Goal: Task Accomplishment & Management: Manage account settings

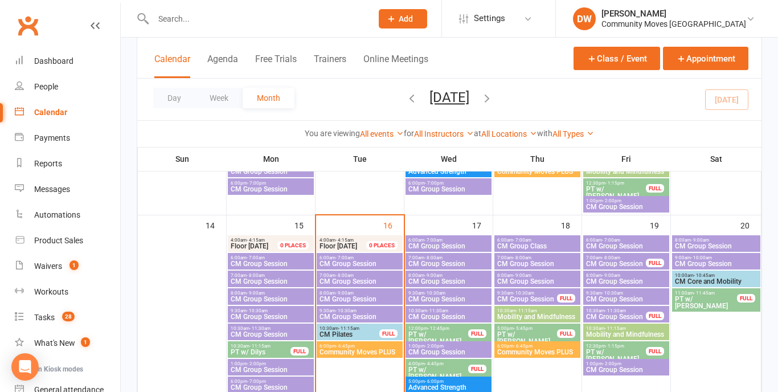
scroll to position [390, 0]
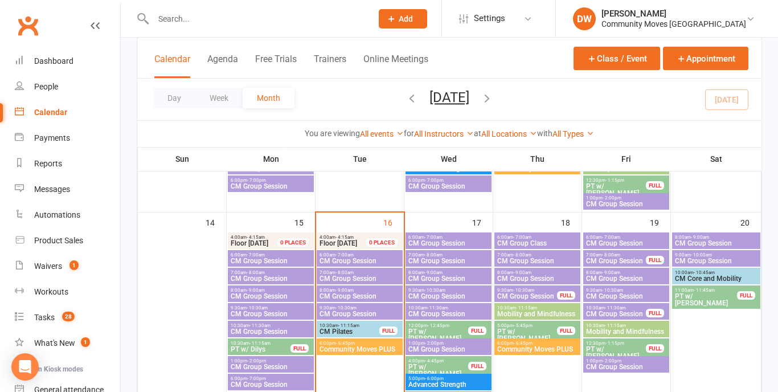
click at [437, 245] on span "CM Group Session" at bounding box center [448, 243] width 81 height 7
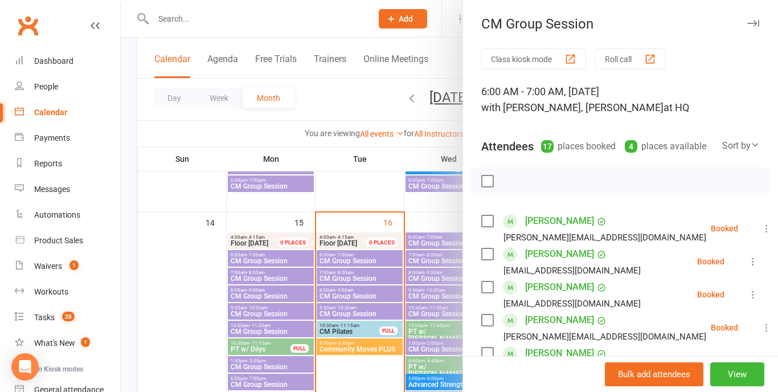
scroll to position [0, 0]
click at [433, 266] on div at bounding box center [449, 196] width 657 height 392
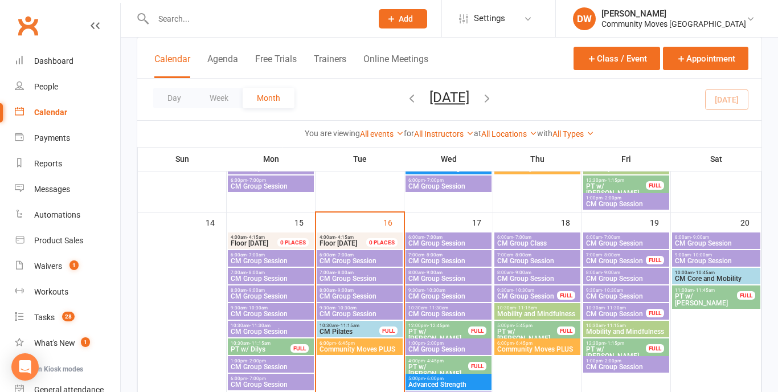
click at [433, 266] on div "7:00am - 8:00am CM Group Session" at bounding box center [448, 258] width 86 height 17
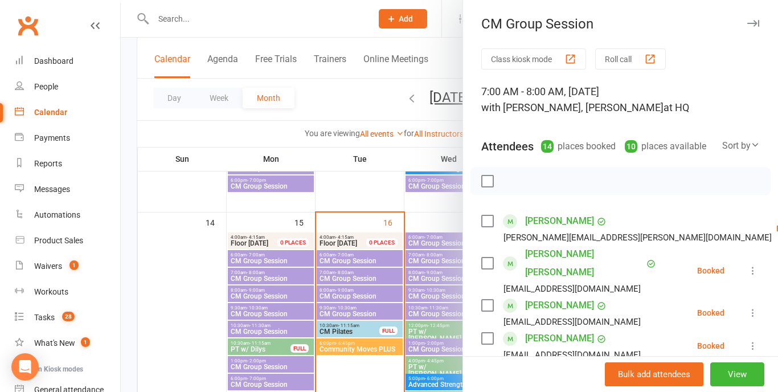
click at [425, 284] on div at bounding box center [449, 196] width 657 height 392
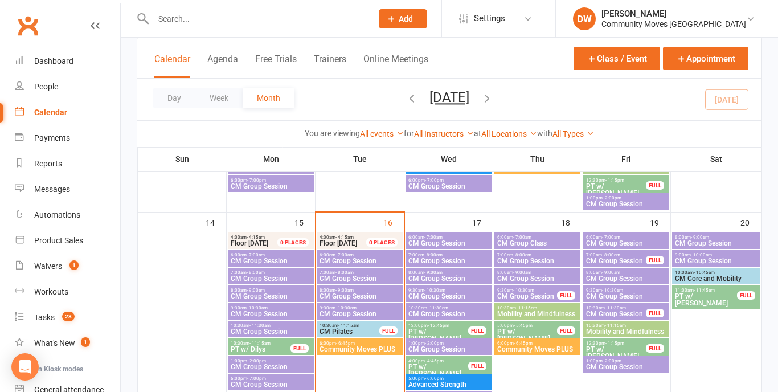
click at [425, 282] on span "CM Group Session" at bounding box center [448, 278] width 81 height 7
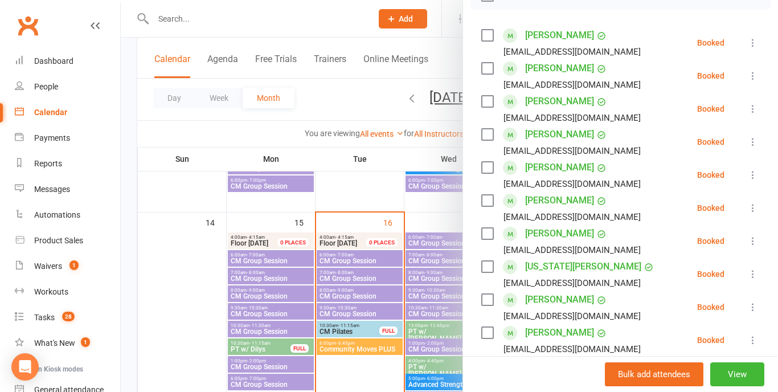
scroll to position [183, 0]
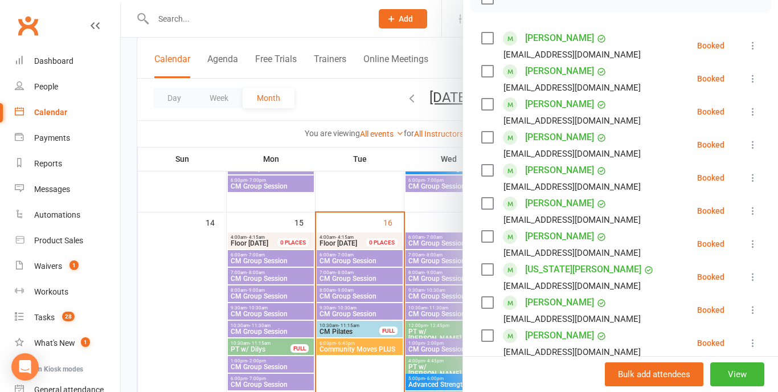
click at [337, 102] on div at bounding box center [449, 196] width 657 height 392
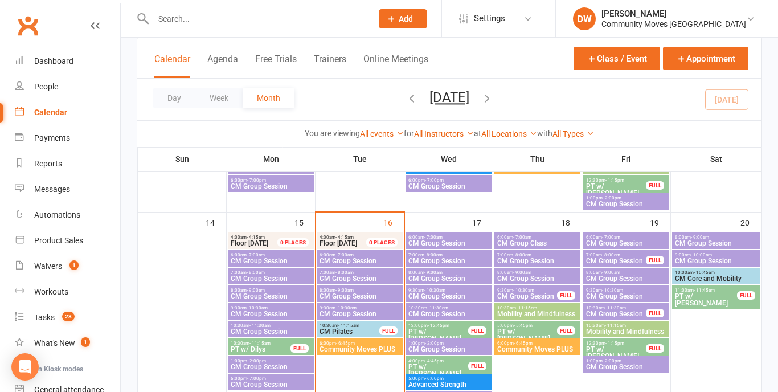
click at [443, 309] on span "- 11:30am" at bounding box center [437, 307] width 21 height 5
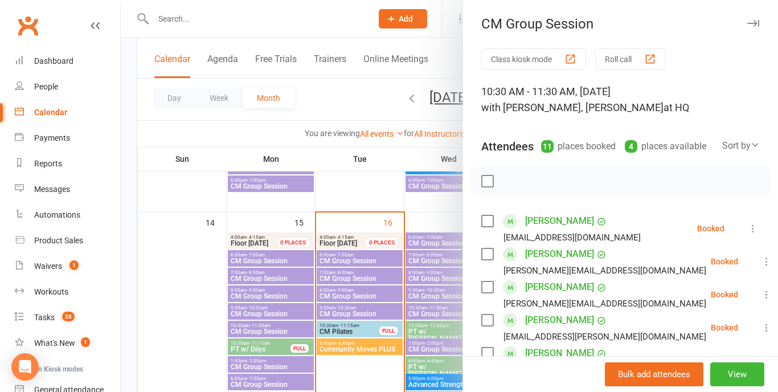
scroll to position [0, 0]
click at [426, 290] on div at bounding box center [449, 196] width 657 height 392
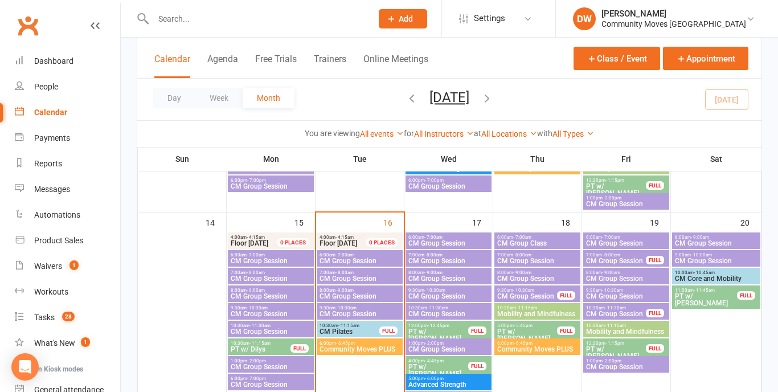
click at [426, 290] on span "- 10:30am" at bounding box center [434, 289] width 21 height 5
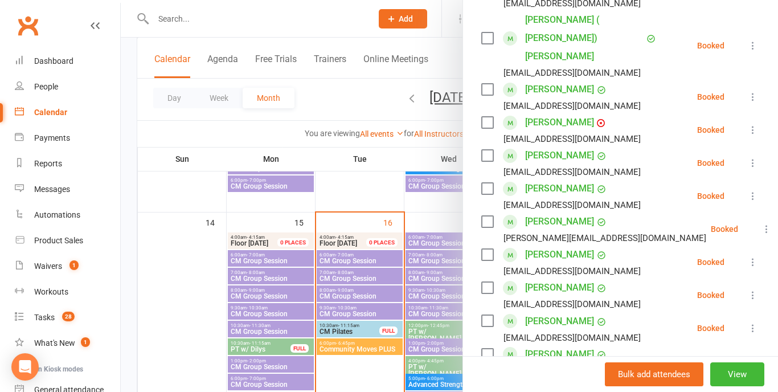
scroll to position [351, 0]
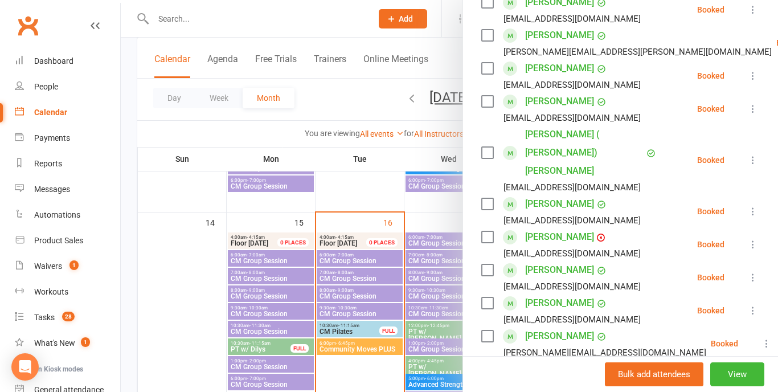
click at [547, 228] on link "[PERSON_NAME]" at bounding box center [559, 237] width 69 height 18
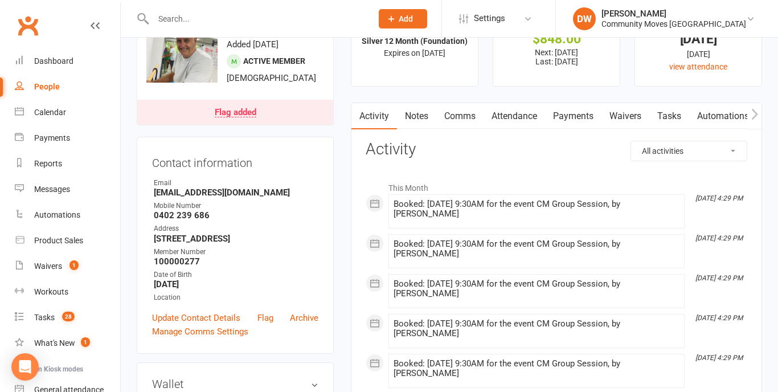
scroll to position [55, 0]
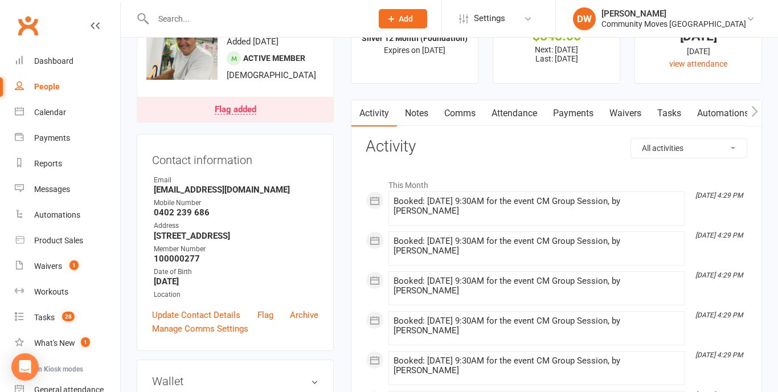
click at [581, 113] on link "Payments" at bounding box center [573, 113] width 56 height 26
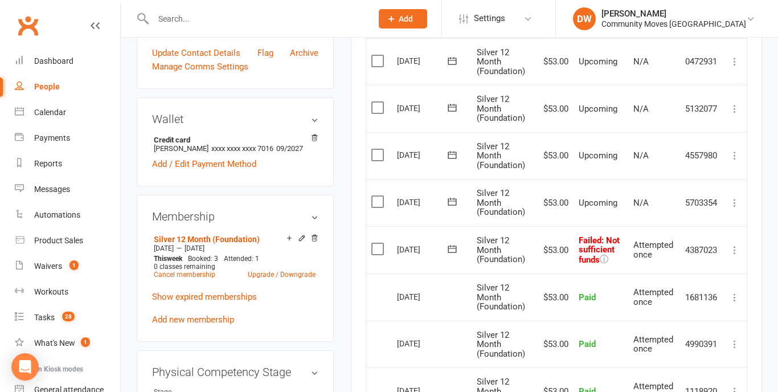
scroll to position [330, 0]
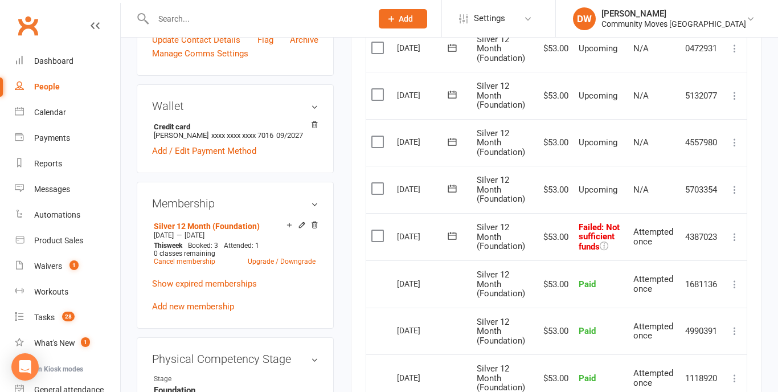
click at [733, 231] on icon at bounding box center [734, 236] width 11 height 11
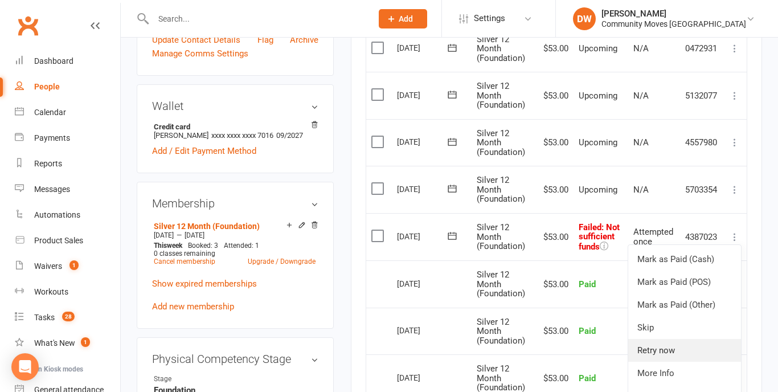
click at [669, 347] on link "Retry now" at bounding box center [684, 350] width 113 height 23
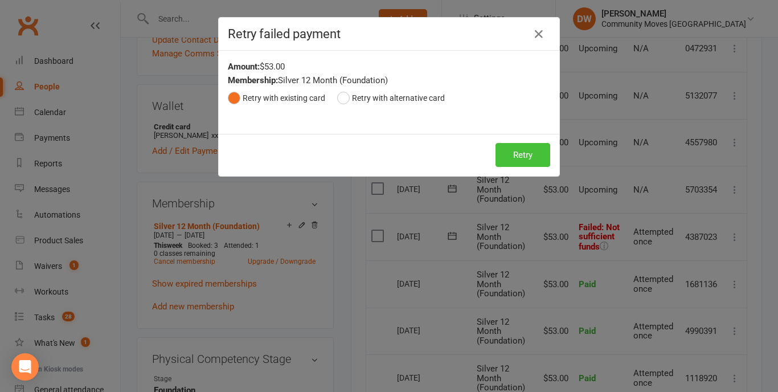
click at [515, 156] on button "Retry" at bounding box center [522, 155] width 55 height 24
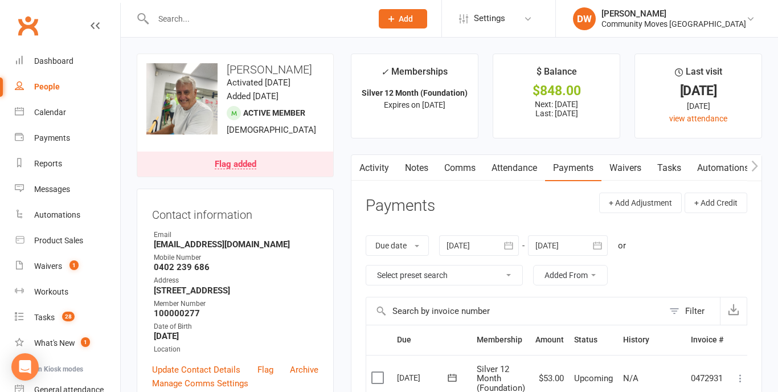
scroll to position [0, 0]
click at [52, 113] on div "Calendar" at bounding box center [50, 112] width 32 height 9
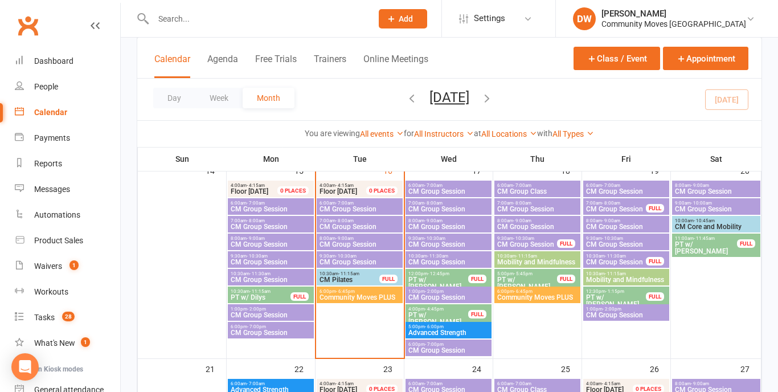
scroll to position [446, 0]
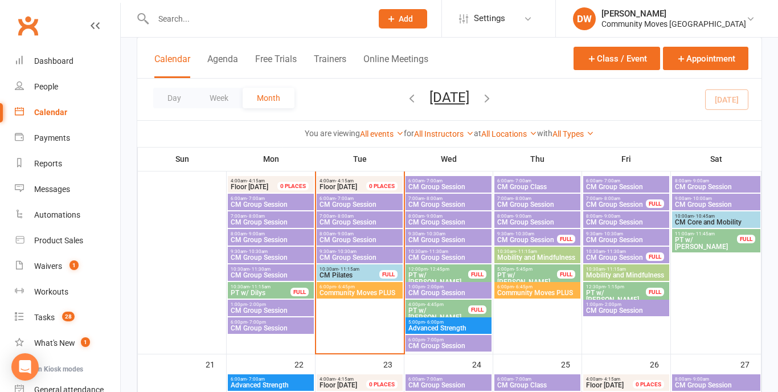
click at [429, 289] on span "CM Group Session" at bounding box center [448, 292] width 81 height 7
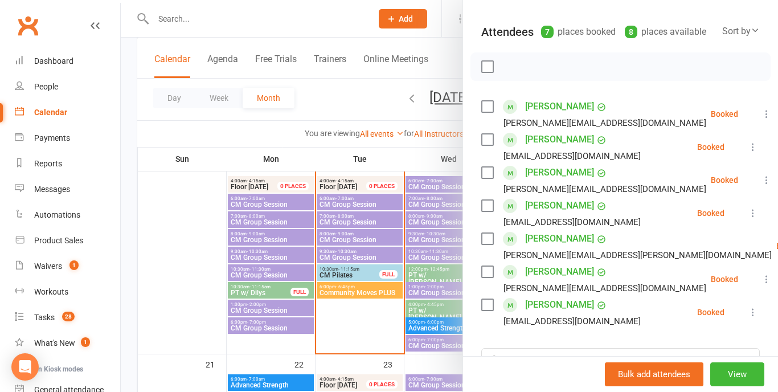
scroll to position [117, 0]
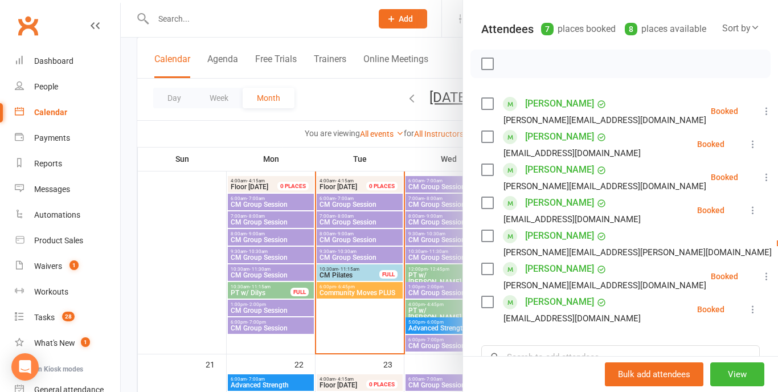
click at [339, 98] on div at bounding box center [449, 196] width 657 height 392
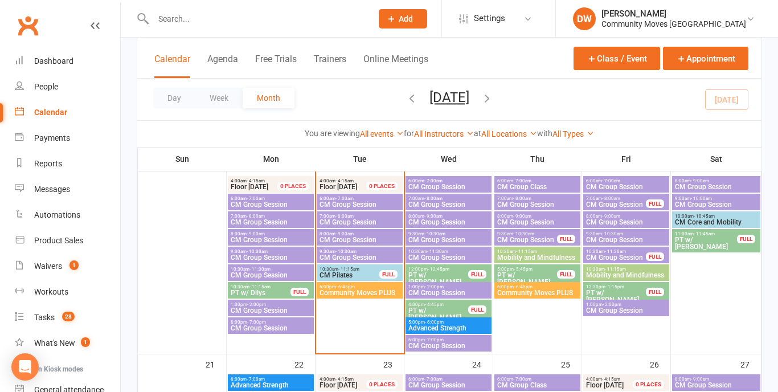
click at [441, 183] on span "CM Group Session" at bounding box center [448, 186] width 81 height 7
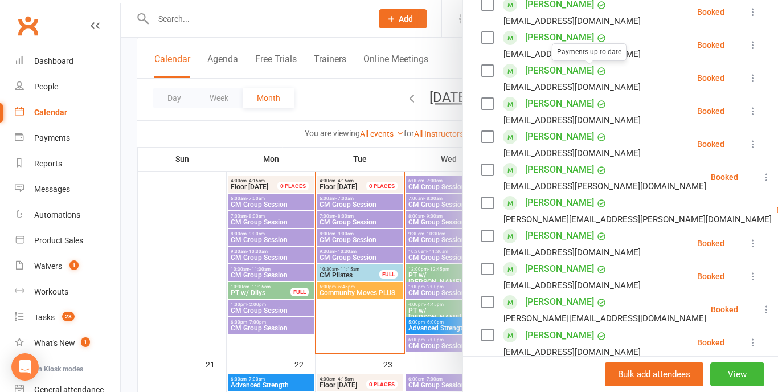
scroll to position [388, 0]
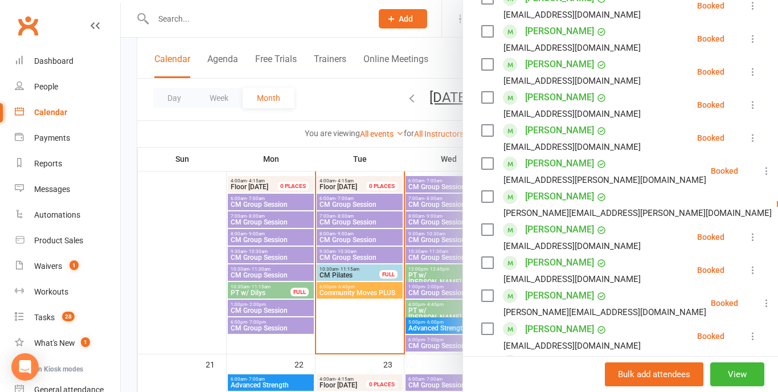
click at [364, 26] on div at bounding box center [449, 196] width 657 height 392
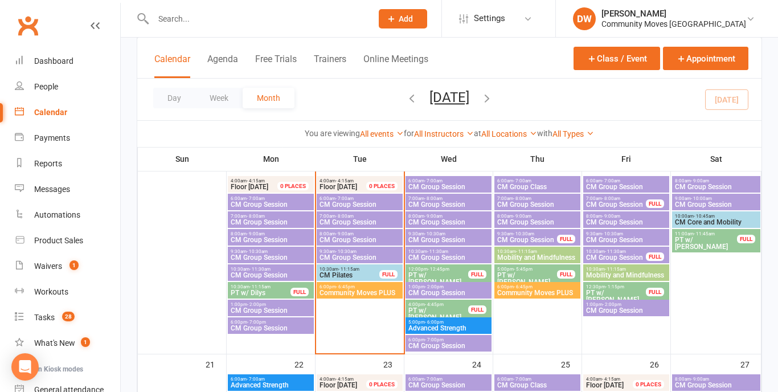
click at [530, 186] on span "CM Group Class" at bounding box center [536, 186] width 81 height 7
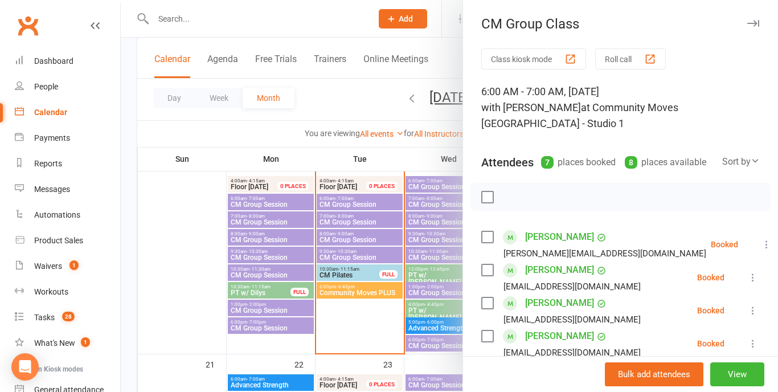
click at [371, 21] on div at bounding box center [449, 196] width 657 height 392
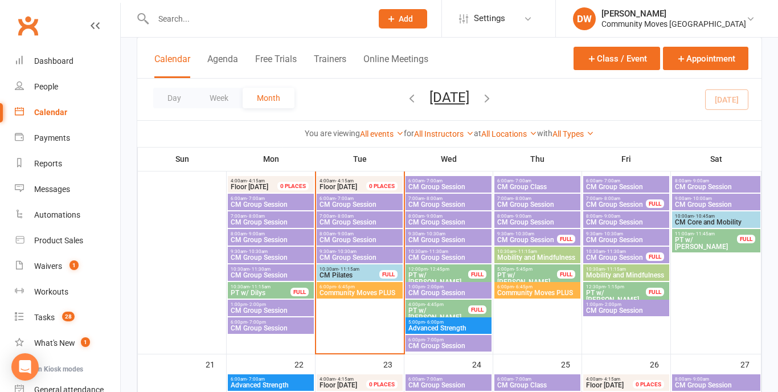
click at [519, 202] on span "CM Group Session" at bounding box center [536, 204] width 81 height 7
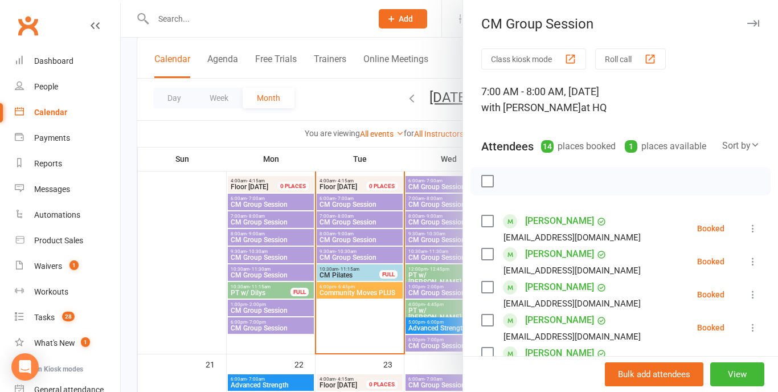
click at [342, 28] on div at bounding box center [449, 196] width 657 height 392
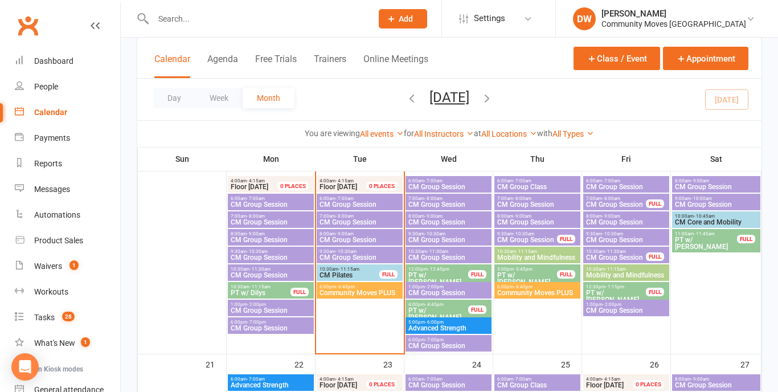
click at [520, 223] on span "CM Group Session" at bounding box center [536, 222] width 81 height 7
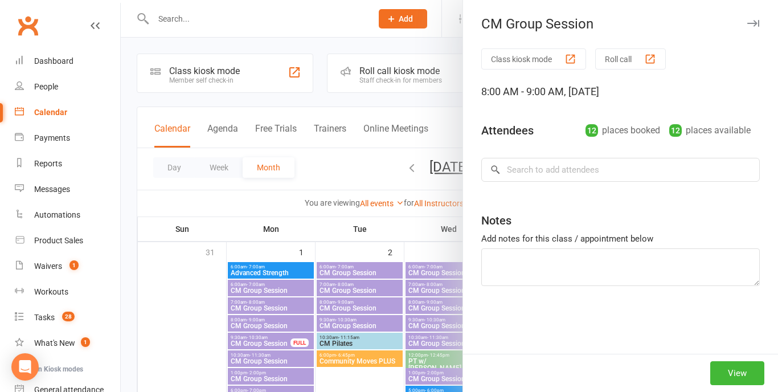
scroll to position [0, 0]
click at [737, 373] on button "View" at bounding box center [737, 373] width 54 height 24
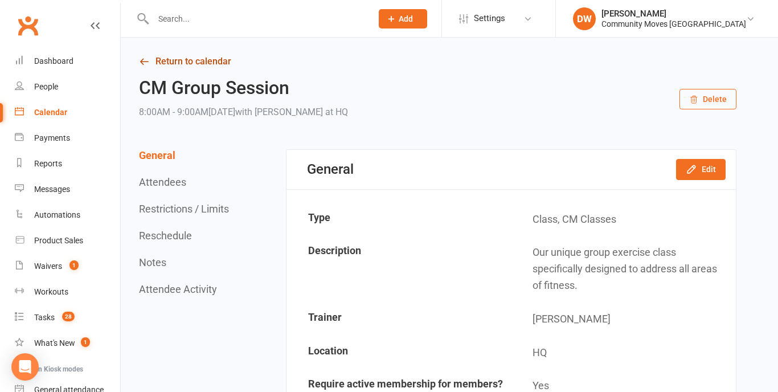
click at [141, 60] on icon at bounding box center [144, 61] width 10 height 10
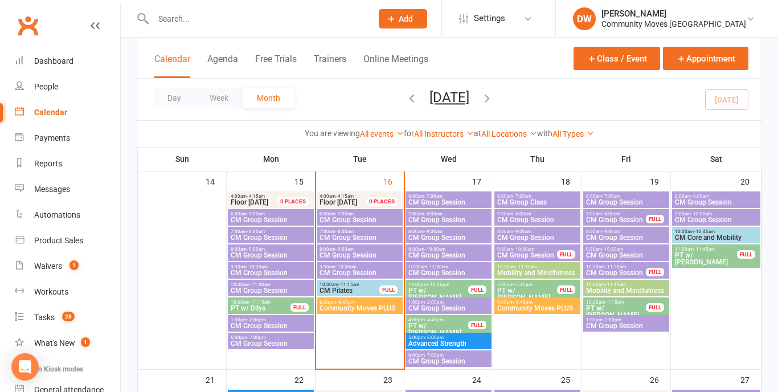
scroll to position [433, 0]
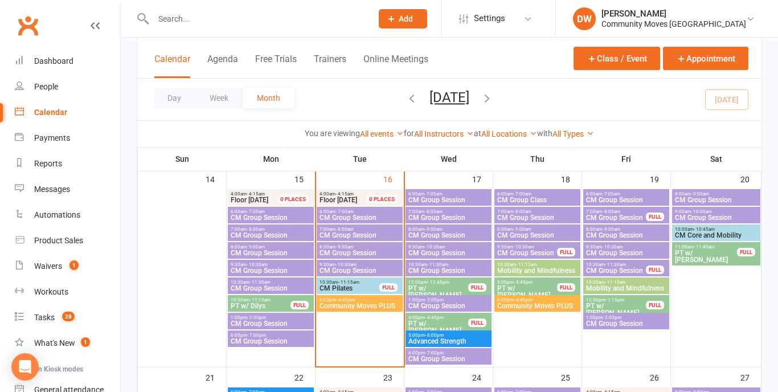
click at [536, 251] on span "CM Group Session" at bounding box center [526, 252] width 61 height 7
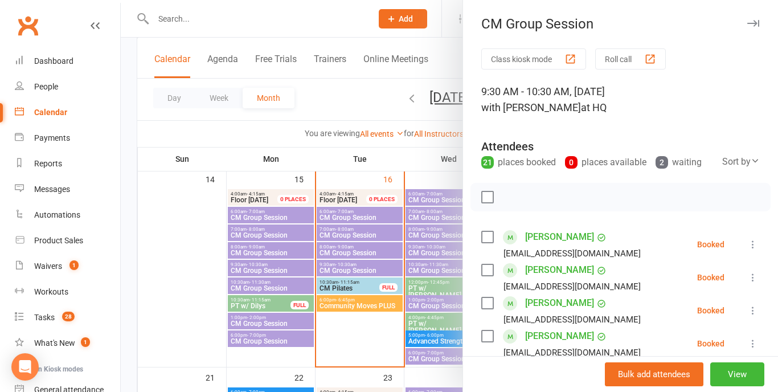
scroll to position [0, 0]
click at [734, 372] on button "View" at bounding box center [737, 374] width 54 height 24
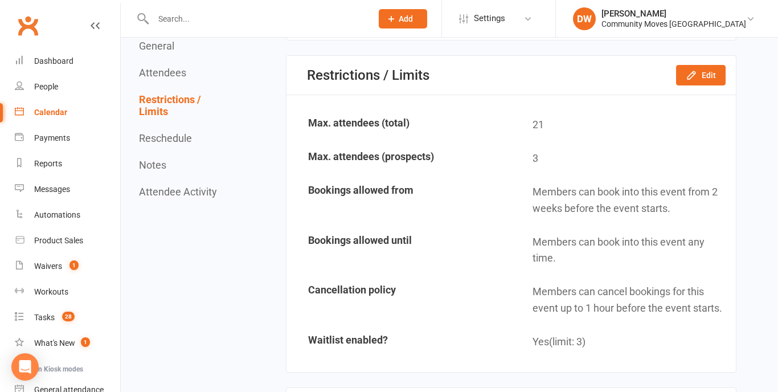
scroll to position [1643, 0]
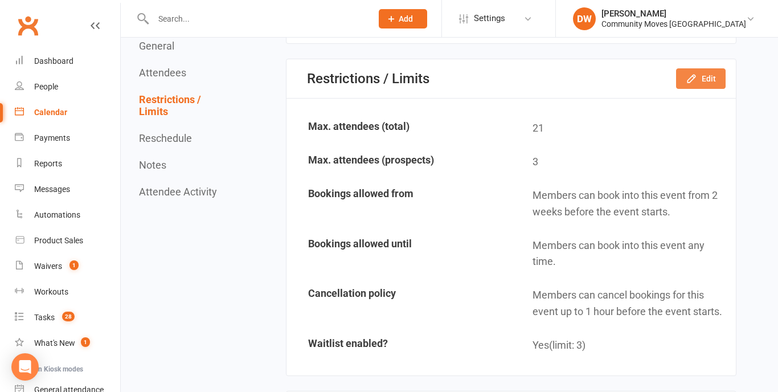
click at [697, 84] on icon "button" at bounding box center [690, 78] width 11 height 11
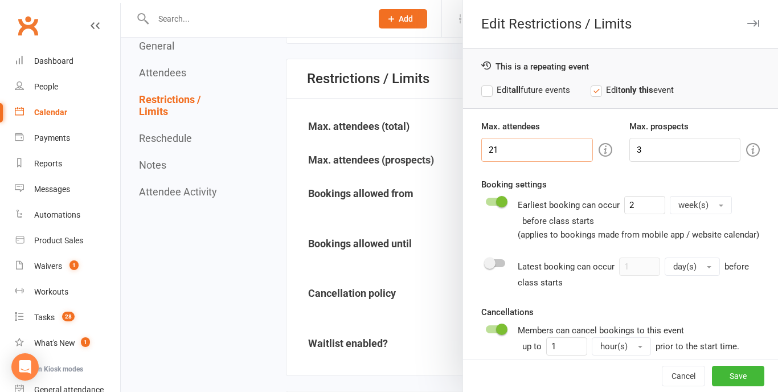
click at [498, 149] on input "21" at bounding box center [536, 150] width 111 height 24
type input "24"
click at [737, 382] on button "Save" at bounding box center [738, 375] width 52 height 20
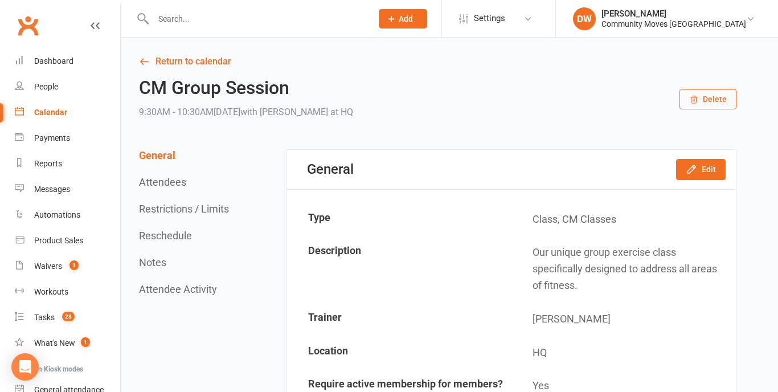
scroll to position [0, 0]
click at [145, 60] on icon at bounding box center [144, 61] width 10 height 10
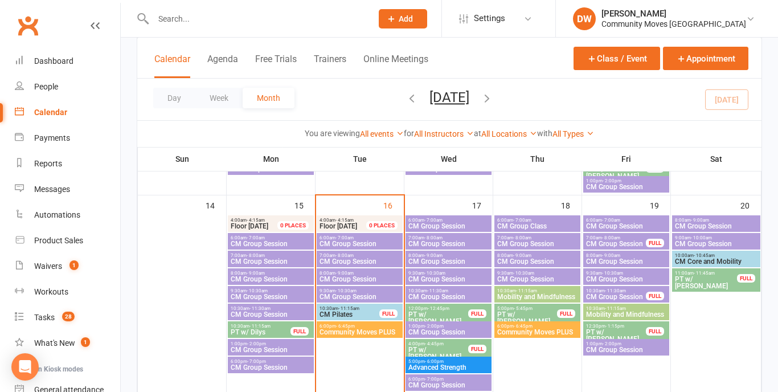
scroll to position [402, 0]
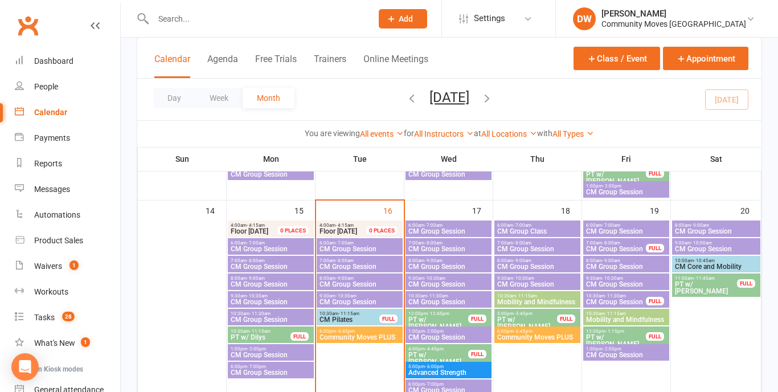
click at [518, 300] on span "Mobility and Mindfulness" at bounding box center [536, 301] width 81 height 7
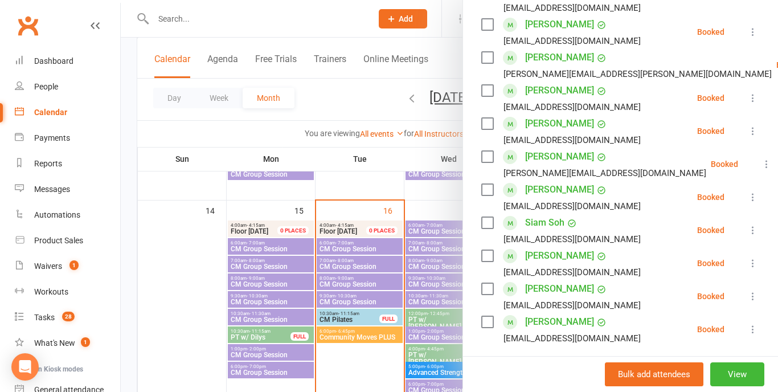
scroll to position [326, 0]
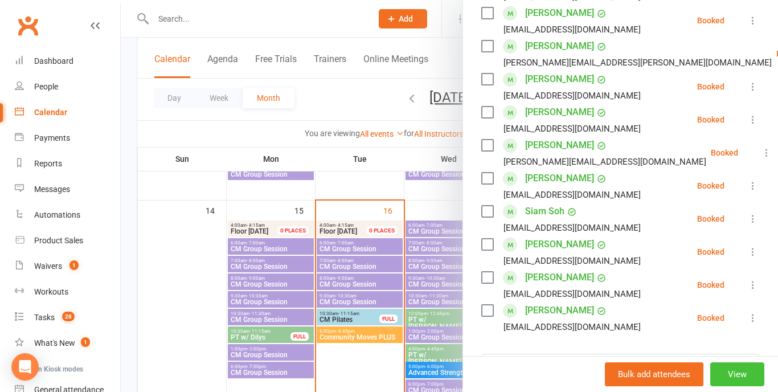
click at [737, 372] on button "View" at bounding box center [737, 374] width 54 height 24
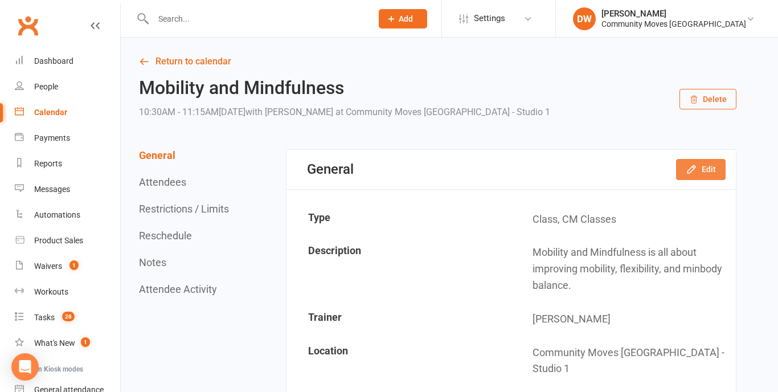
click at [692, 170] on icon "button" at bounding box center [690, 168] width 11 height 11
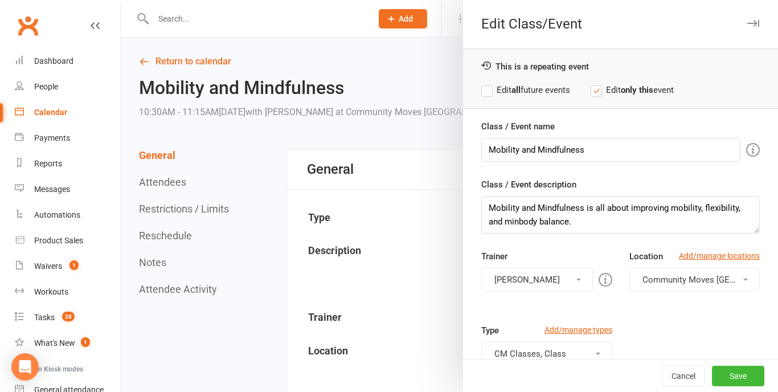
click at [577, 278] on button "[PERSON_NAME]" at bounding box center [536, 280] width 111 height 24
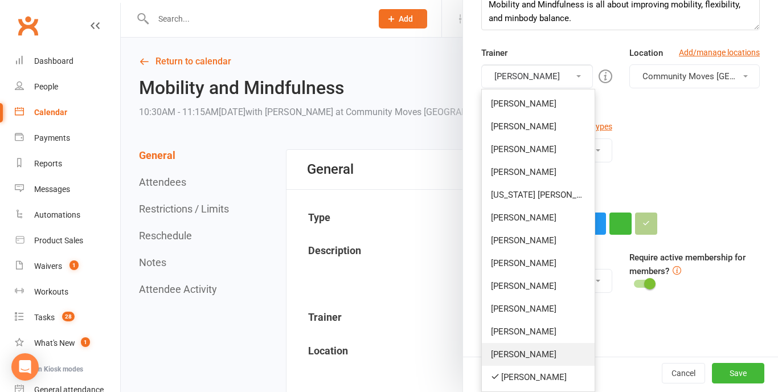
click at [524, 353] on link "[PERSON_NAME]" at bounding box center [538, 354] width 113 height 23
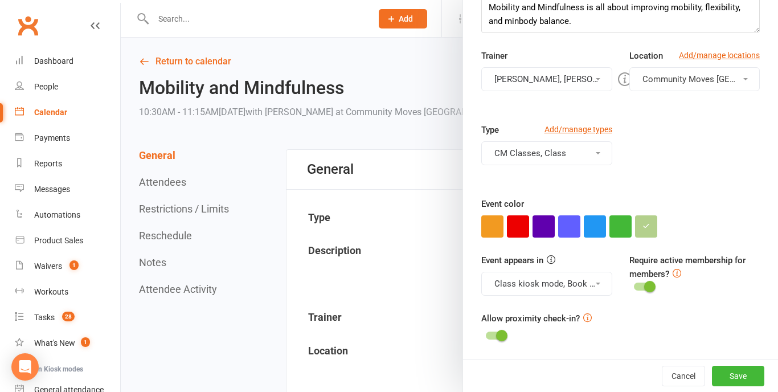
click at [552, 82] on button "[PERSON_NAME], [PERSON_NAME]" at bounding box center [546, 79] width 130 height 24
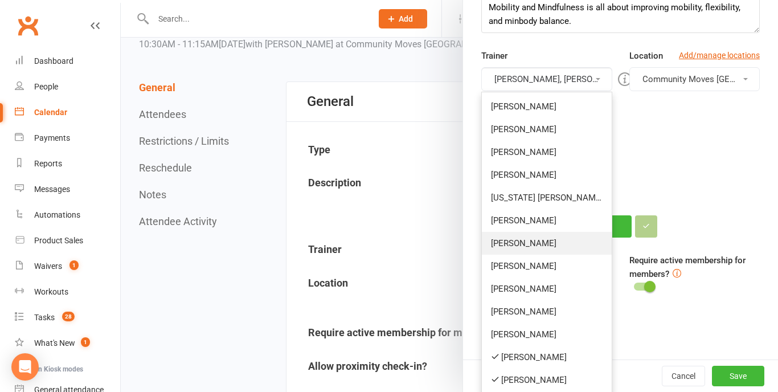
scroll to position [69, 0]
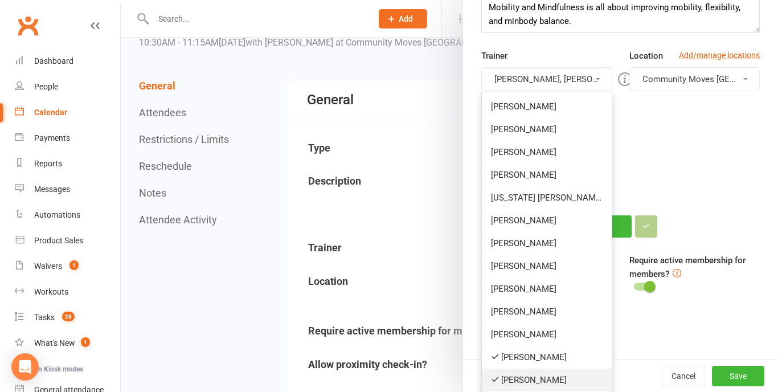
click at [509, 380] on link "[PERSON_NAME]" at bounding box center [546, 379] width 129 height 23
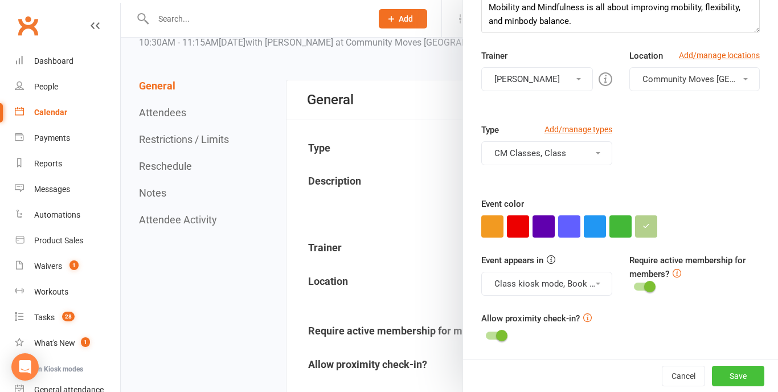
click at [732, 375] on button "Save" at bounding box center [738, 375] width 52 height 20
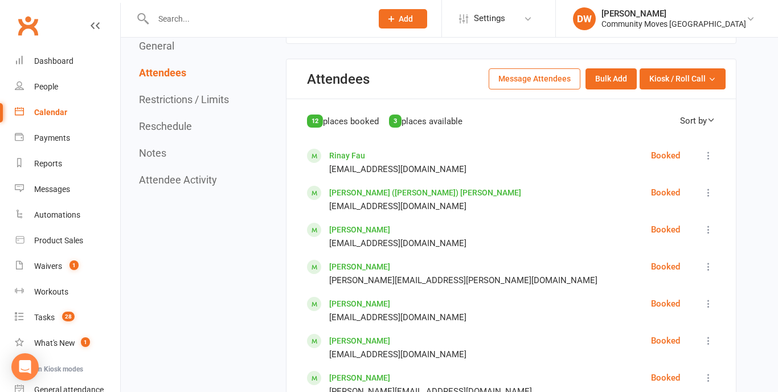
scroll to position [585, 0]
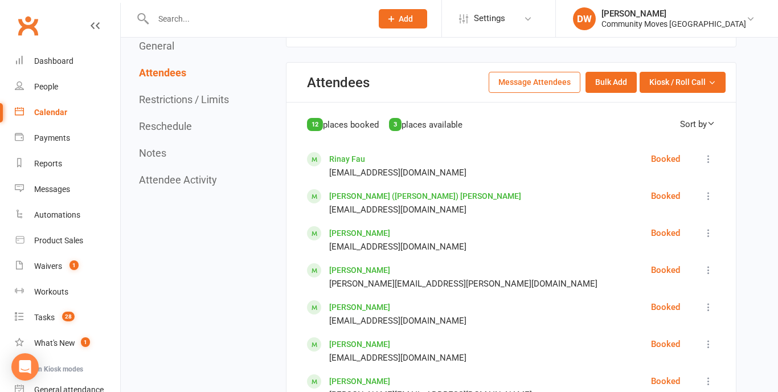
click at [42, 118] on link "Calendar" at bounding box center [67, 113] width 105 height 26
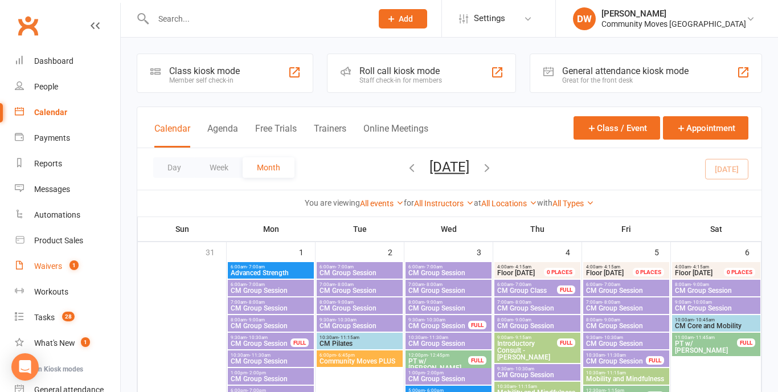
click at [44, 268] on div "Waivers" at bounding box center [48, 265] width 28 height 9
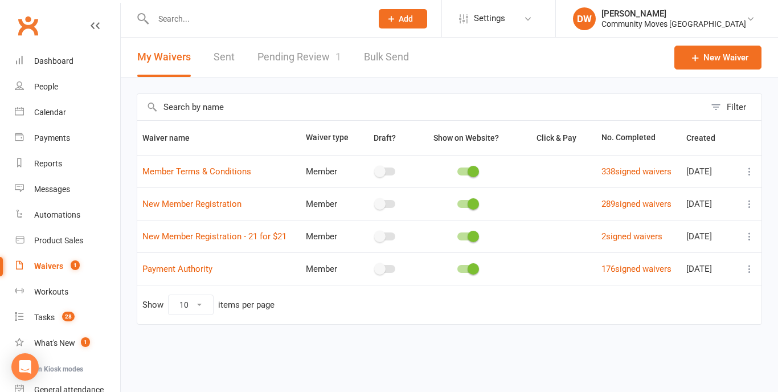
click at [297, 55] on link "Pending Review 1" at bounding box center [299, 57] width 84 height 39
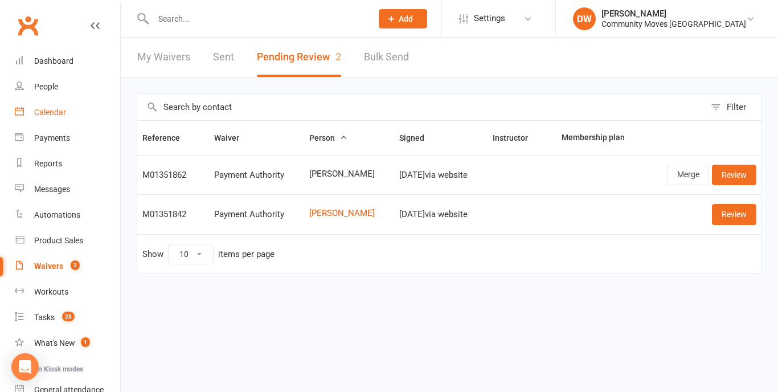
click at [40, 110] on div "Calendar" at bounding box center [50, 112] width 32 height 9
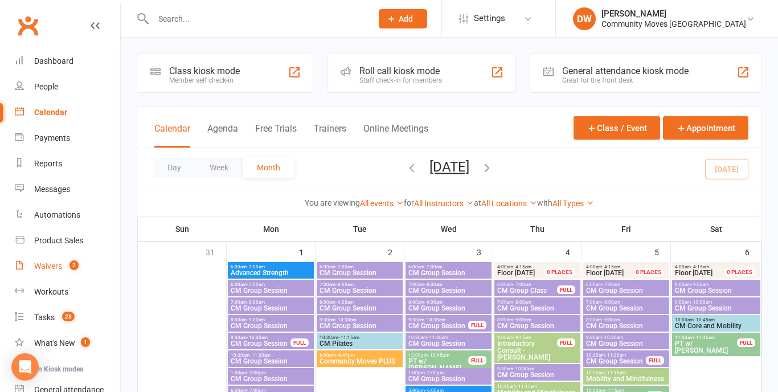
click at [33, 268] on link "Waivers 2" at bounding box center [67, 266] width 105 height 26
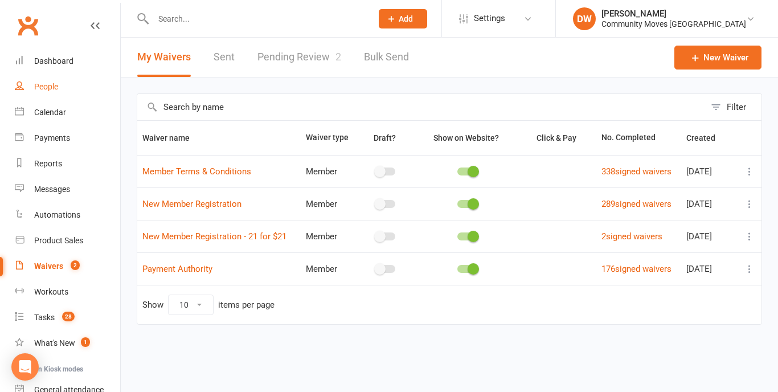
click at [46, 93] on link "People" at bounding box center [67, 87] width 105 height 26
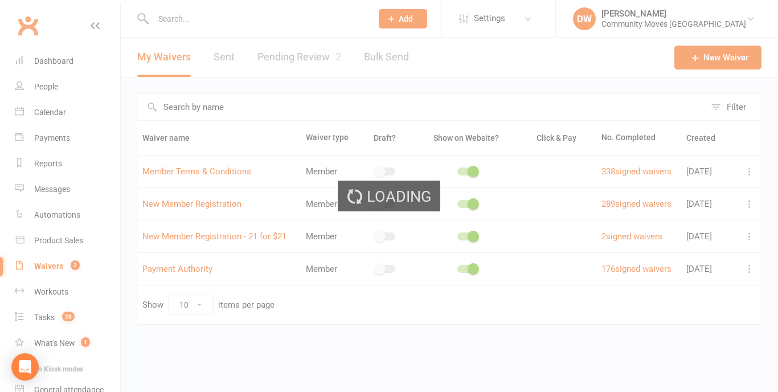
select select "100"
